Goal: Find specific page/section: Find specific page/section

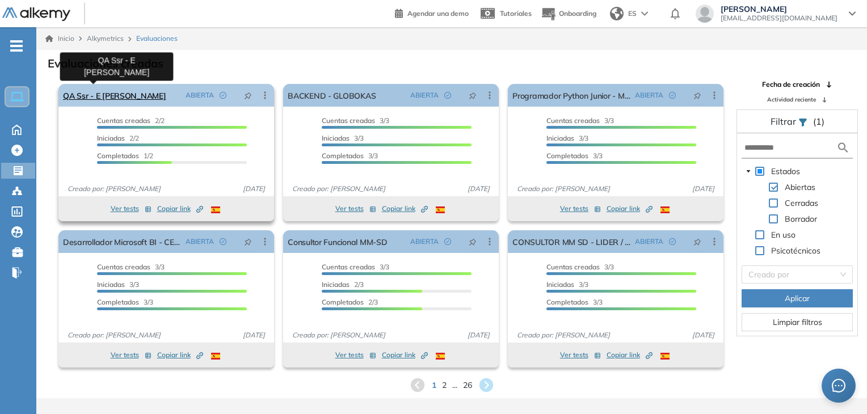
drag, startPoint x: 0, startPoint y: 0, endPoint x: 113, endPoint y: 98, distance: 150.0
click at [113, 98] on link "QA Ssr - E [PERSON_NAME]" at bounding box center [114, 95] width 103 height 23
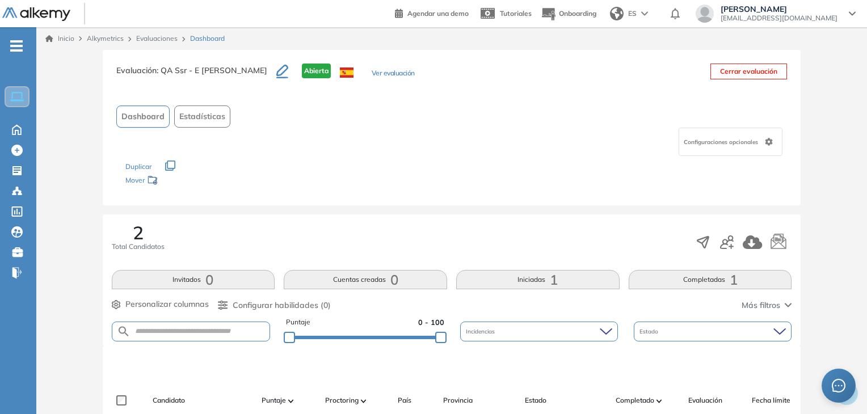
scroll to position [227, 0]
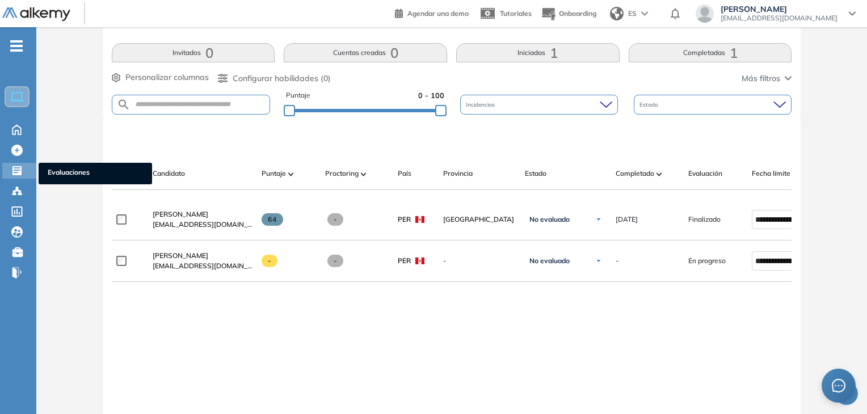
click at [20, 173] on icon at bounding box center [16, 170] width 9 height 9
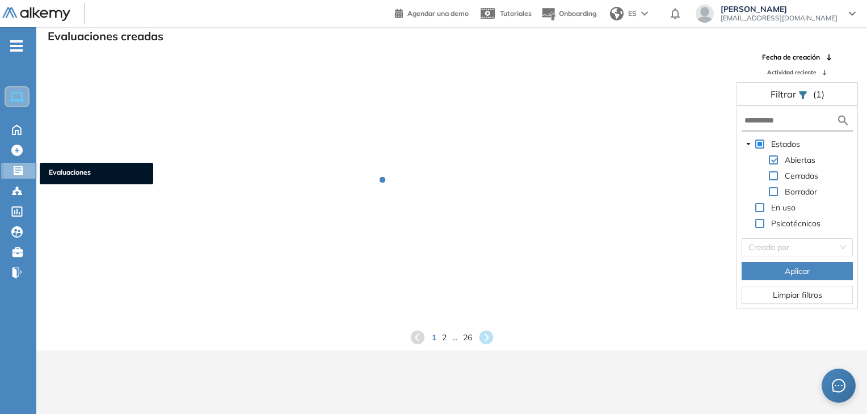
scroll to position [27, 0]
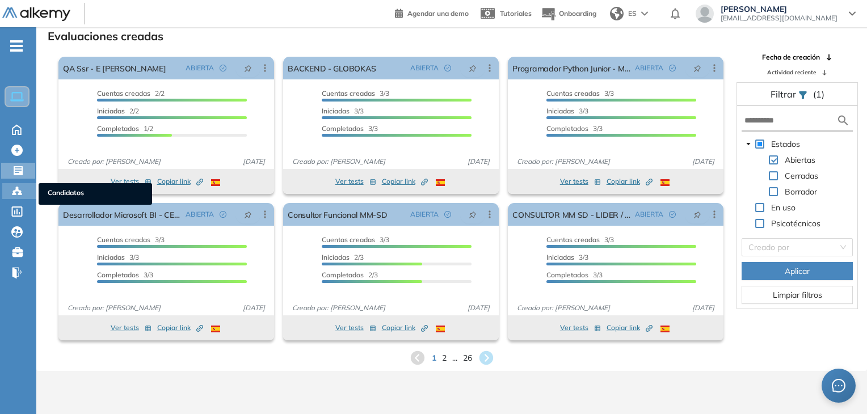
click at [14, 195] on icon at bounding box center [16, 190] width 11 height 11
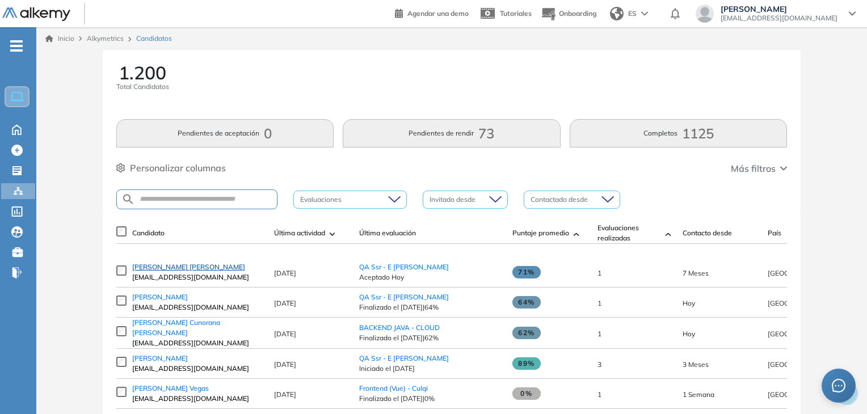
click at [202, 266] on span "[PERSON_NAME] [PERSON_NAME]" at bounding box center [188, 267] width 113 height 9
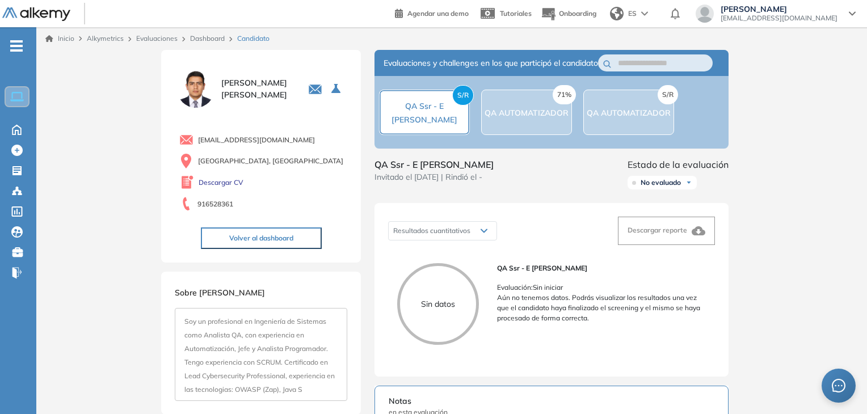
click at [542, 132] on div "71% QA AUTOMATIZADOR" at bounding box center [526, 112] width 91 height 45
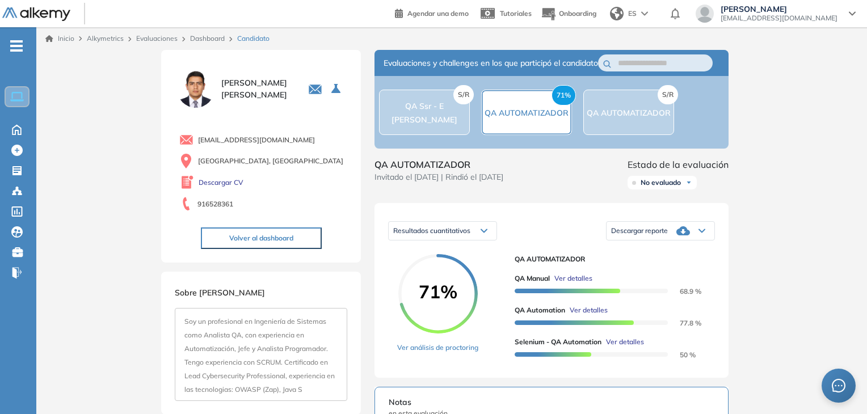
click at [601, 119] on div "S/R QA AUTOMATIZADOR" at bounding box center [628, 112] width 84 height 14
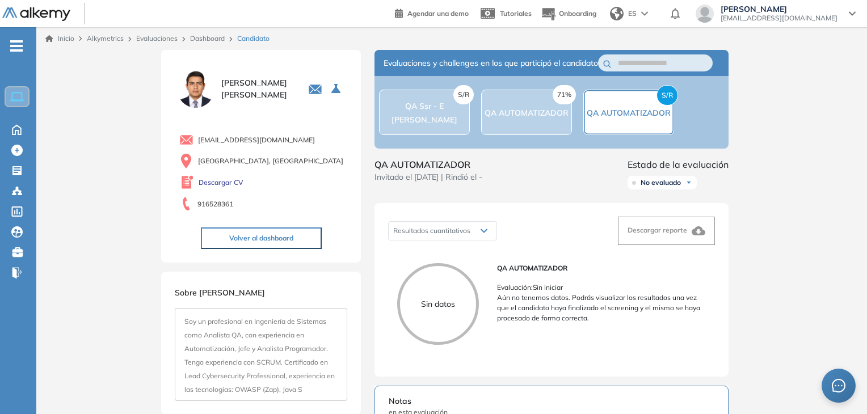
click at [521, 119] on div "71% QA AUTOMATIZADOR" at bounding box center [526, 112] width 84 height 14
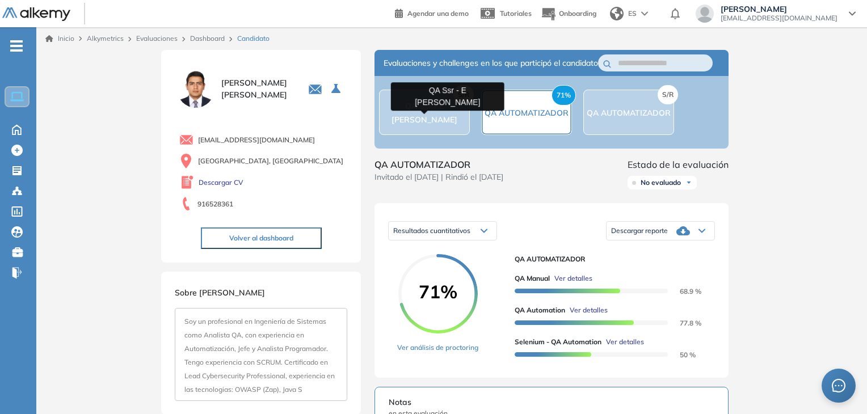
click at [419, 123] on span "QA Ssr - E [PERSON_NAME]" at bounding box center [424, 113] width 66 height 24
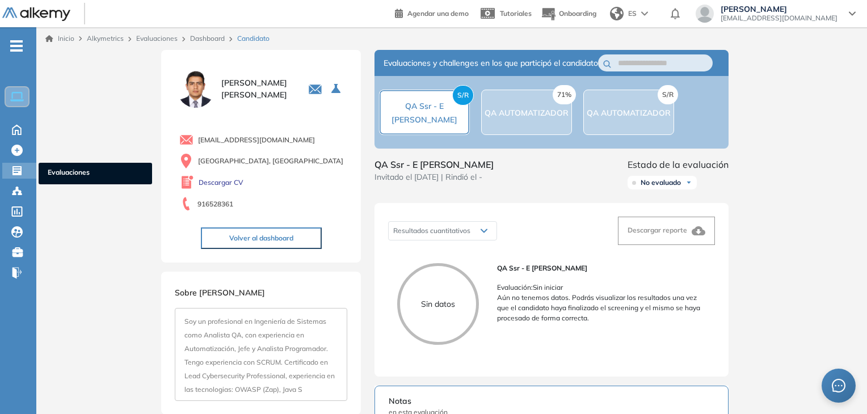
click at [14, 173] on icon at bounding box center [16, 170] width 9 height 9
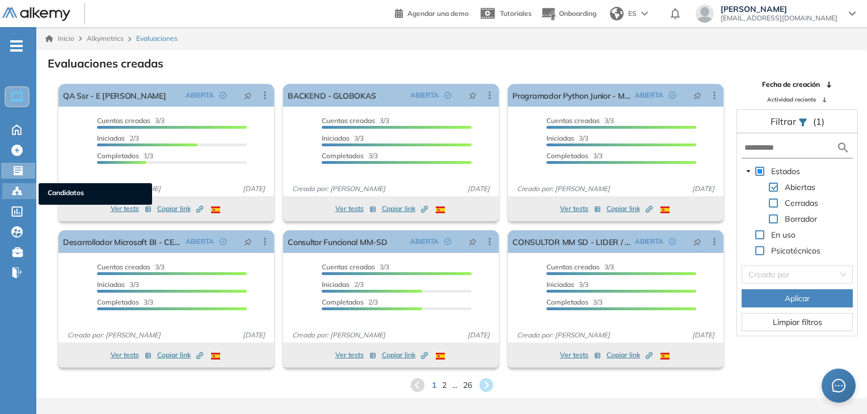
click at [18, 191] on icon at bounding box center [16, 190] width 11 height 11
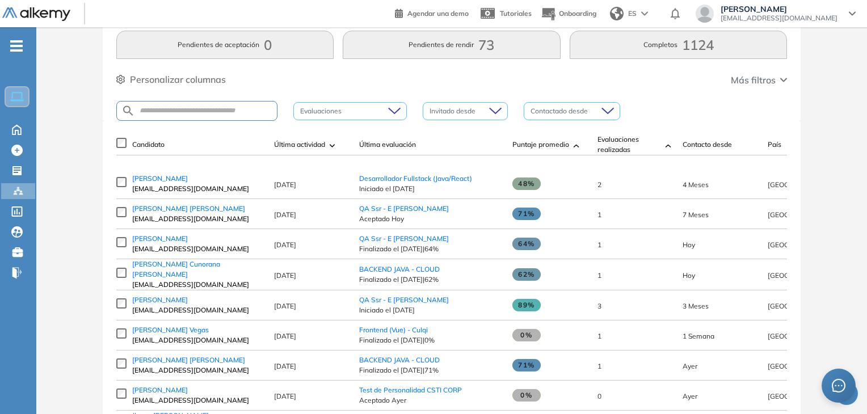
scroll to position [113, 0]
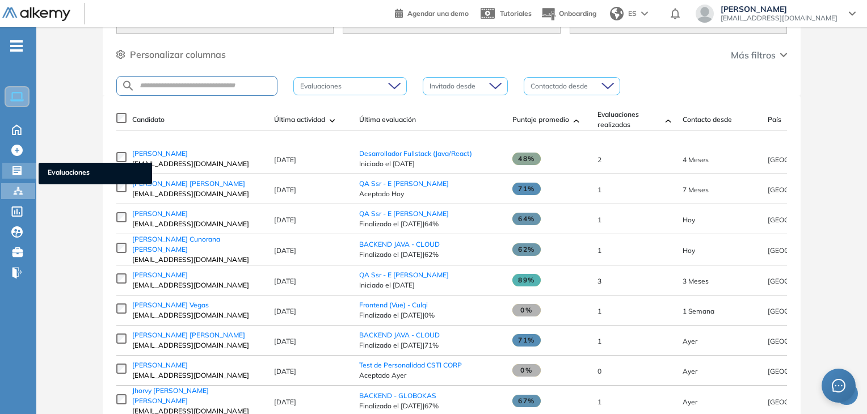
click at [15, 166] on icon at bounding box center [16, 170] width 9 height 9
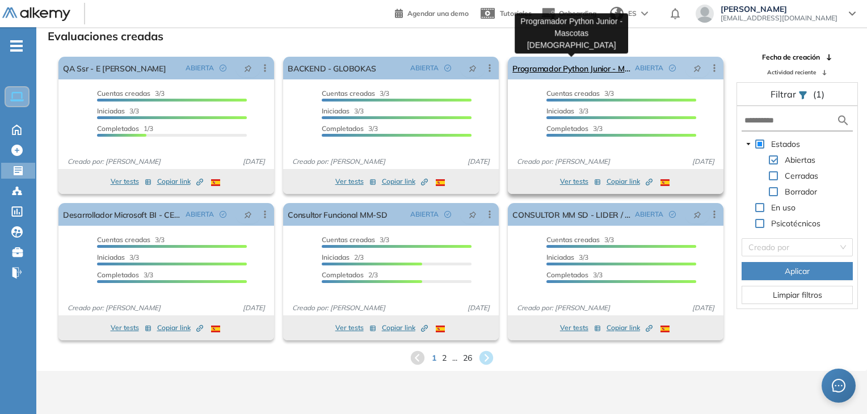
click at [583, 71] on link "Programador Python Junior - Mascotas [DEMOGRAPHIC_DATA]" at bounding box center [571, 68] width 118 height 23
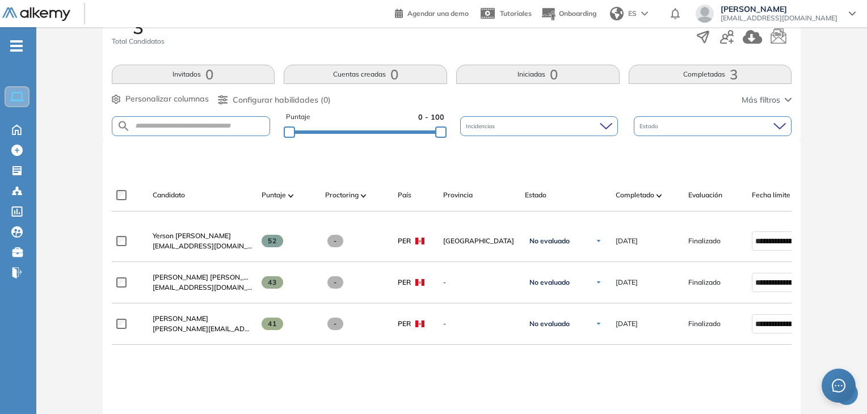
scroll to position [227, 0]
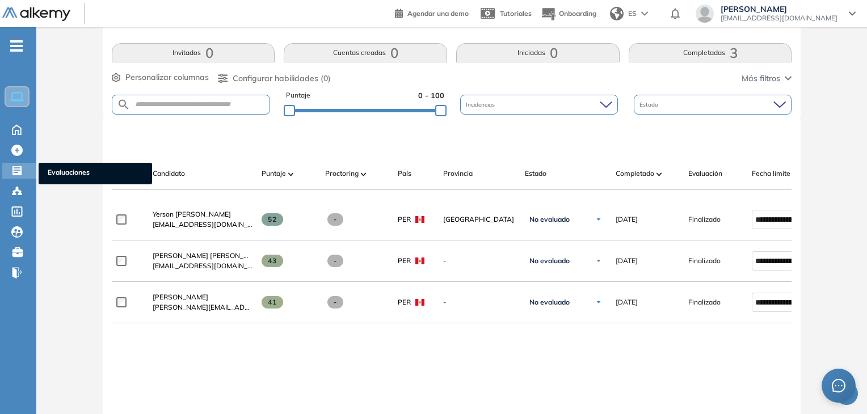
click at [17, 169] on icon at bounding box center [16, 170] width 11 height 11
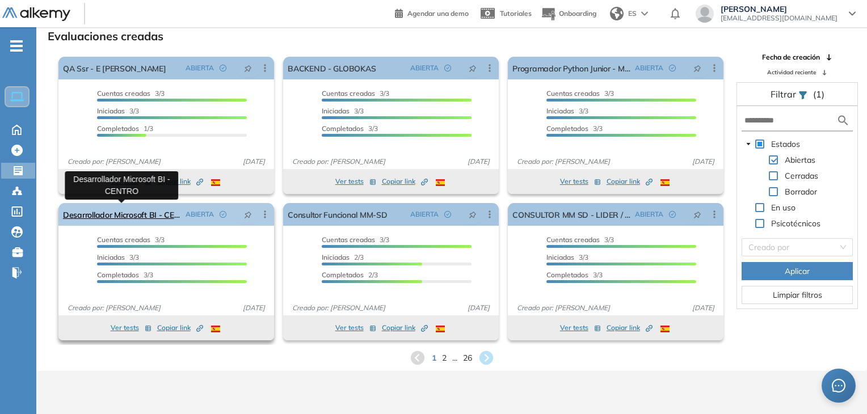
click at [142, 218] on link "Desarrollador Microsoft BI - CENTRO" at bounding box center [122, 214] width 118 height 23
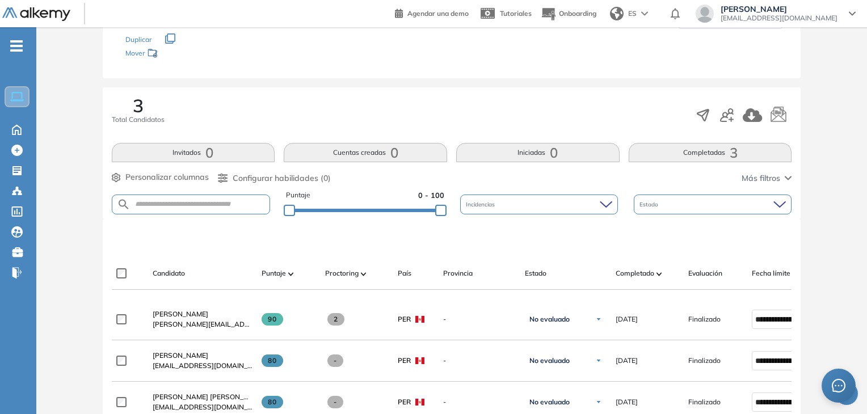
scroll to position [227, 0]
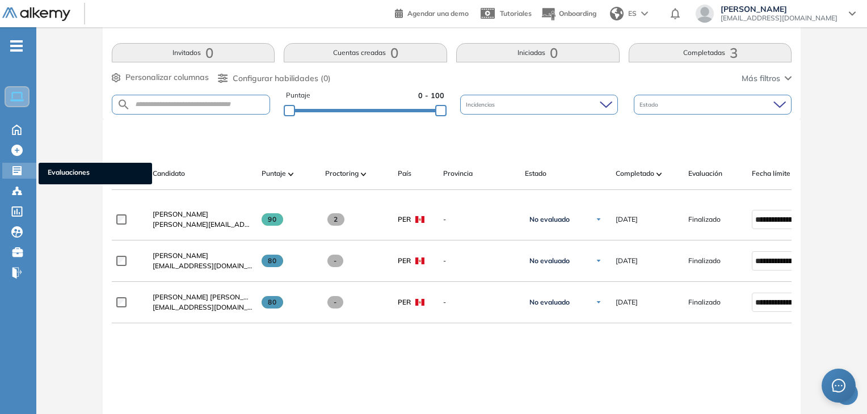
click at [17, 171] on icon at bounding box center [16, 170] width 11 height 11
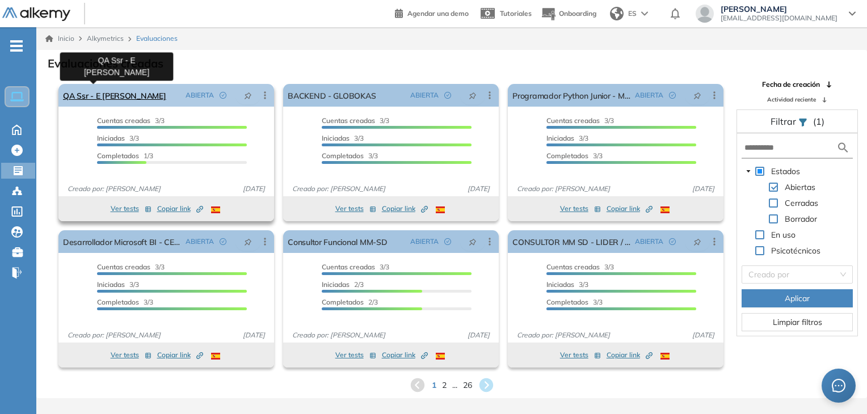
click at [92, 97] on link "QA Ssr - E [PERSON_NAME]" at bounding box center [114, 95] width 103 height 23
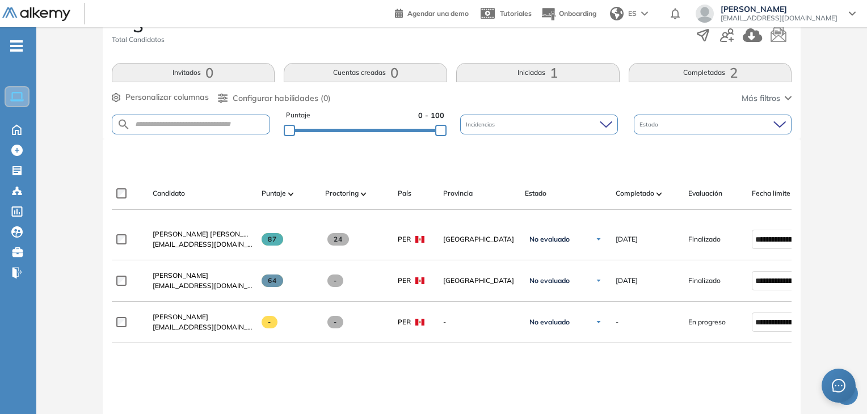
scroll to position [227, 0]
